Goal: Task Accomplishment & Management: Use online tool/utility

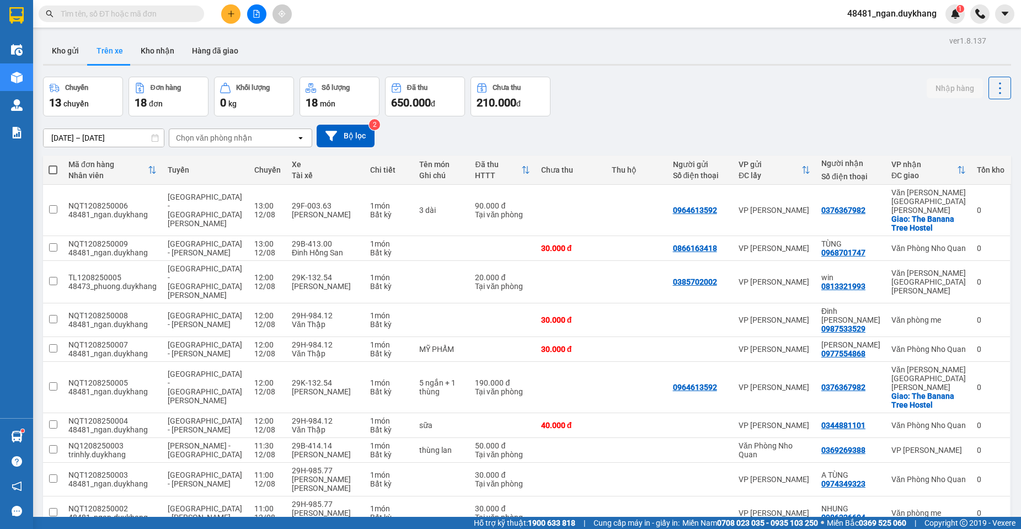
click at [109, 16] on input "text" at bounding box center [126, 14] width 130 height 12
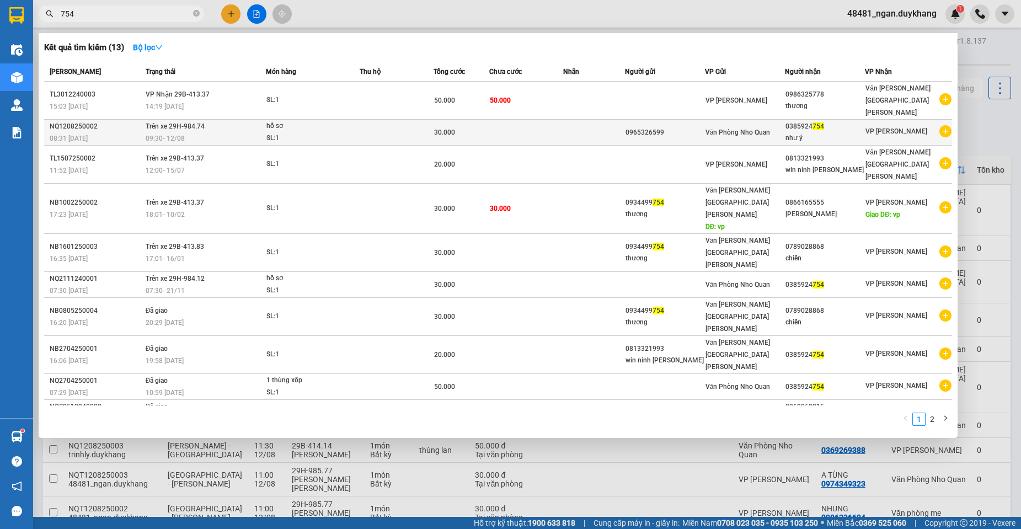
type input "754"
copy div "0385924 754"
drag, startPoint x: 829, startPoint y: 116, endPoint x: 791, endPoint y: 114, distance: 38.7
click at [791, 120] on td "0385924 754 như ý" at bounding box center [825, 133] width 80 height 26
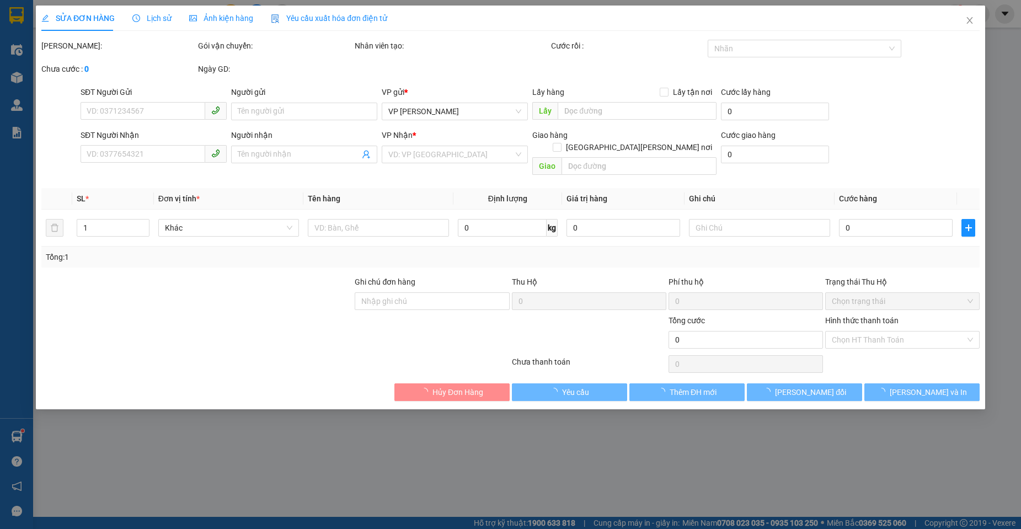
type input "0965326599"
type input "0385924754"
type input "như ý"
type input "30.000"
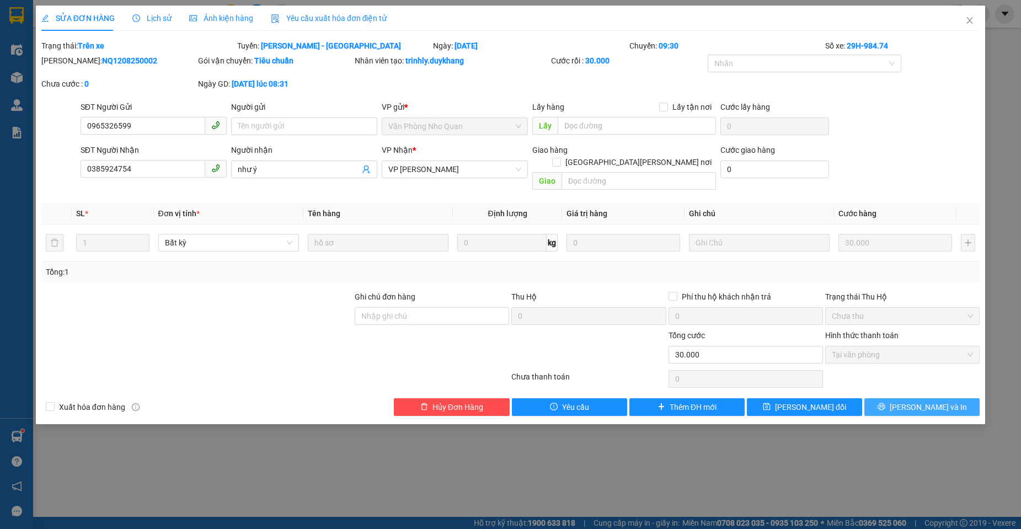
click at [937, 401] on span "[PERSON_NAME] và In" at bounding box center [928, 407] width 77 height 12
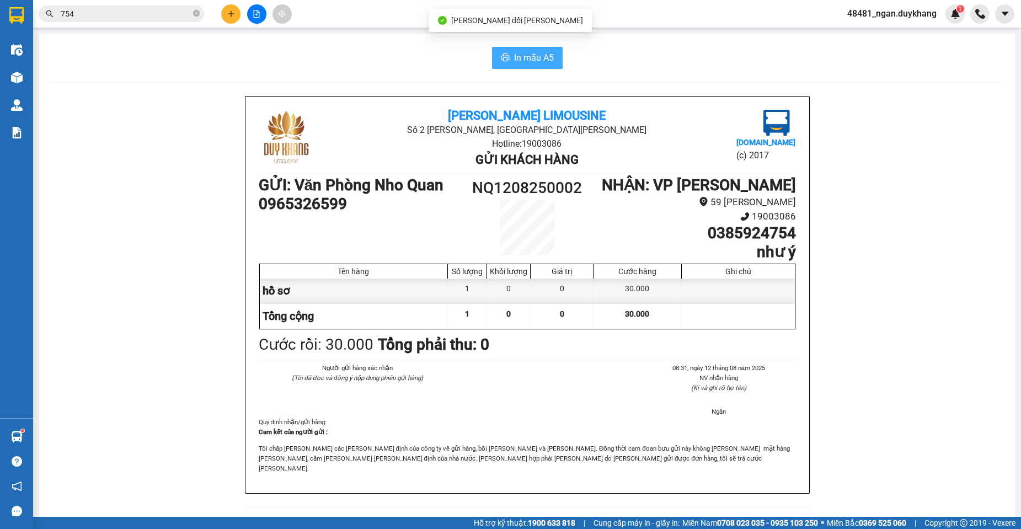
click at [538, 58] on span "In mẫu A5" at bounding box center [534, 58] width 40 height 14
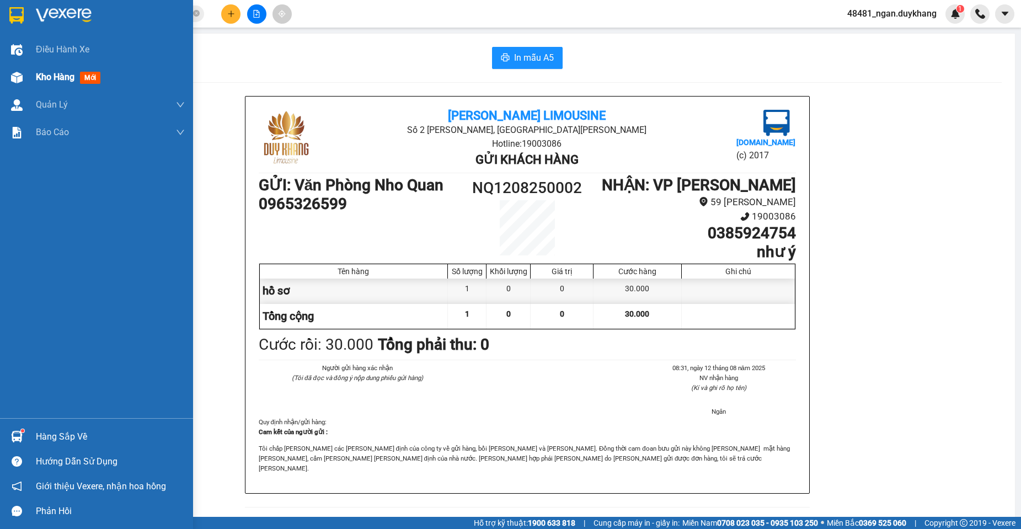
click at [38, 73] on span "Kho hàng" at bounding box center [55, 77] width 39 height 10
